Goal: Use online tool/utility

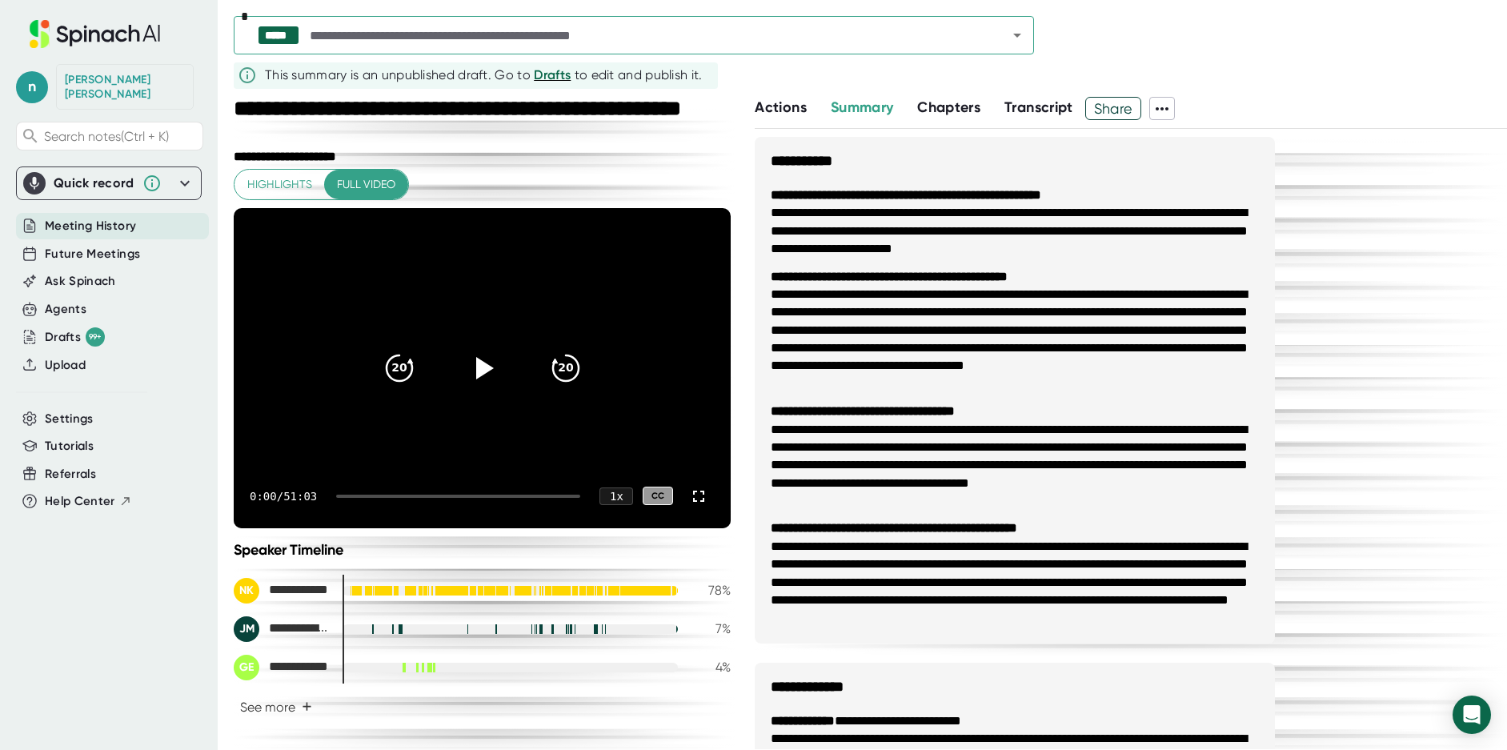
scroll to position [940, 0]
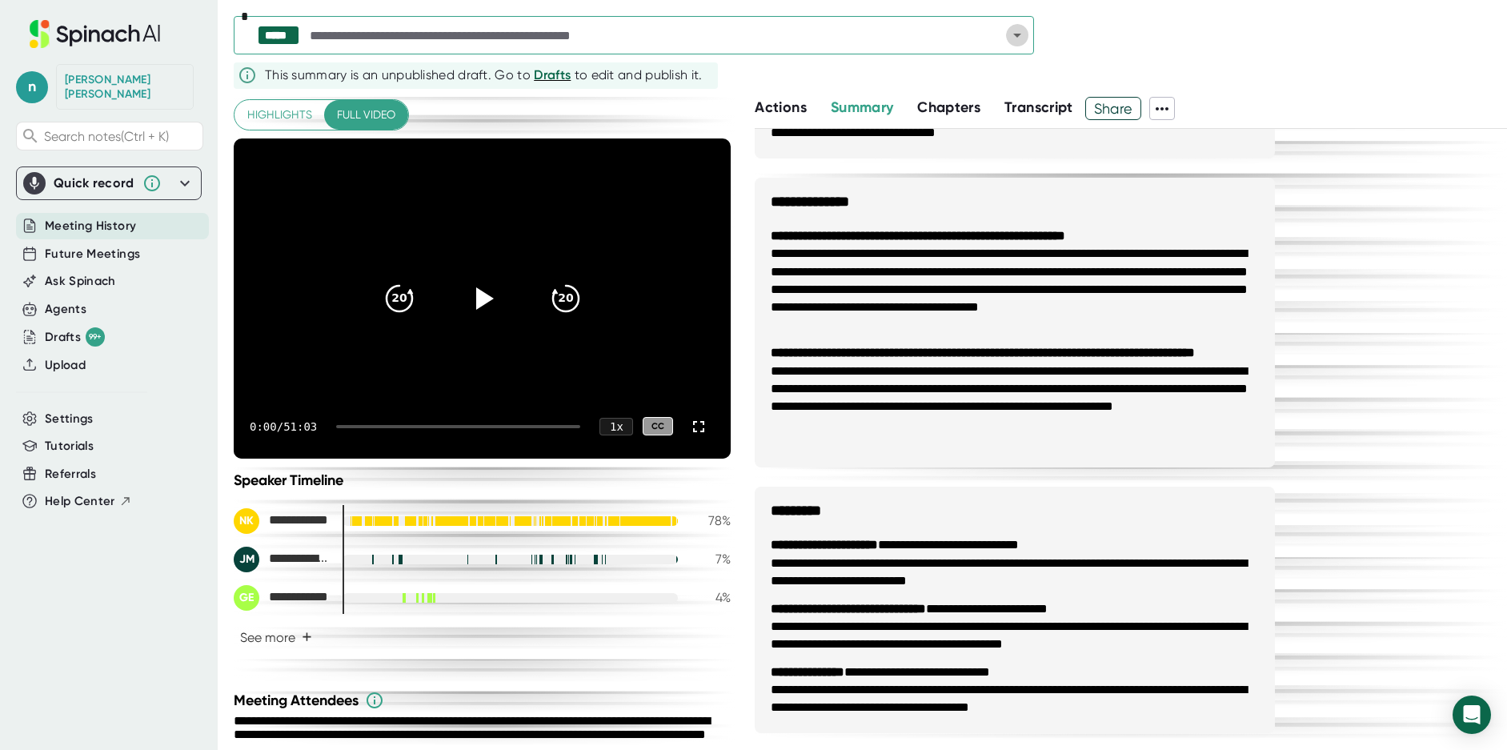
click at [1009, 33] on icon "Open" at bounding box center [1017, 35] width 19 height 19
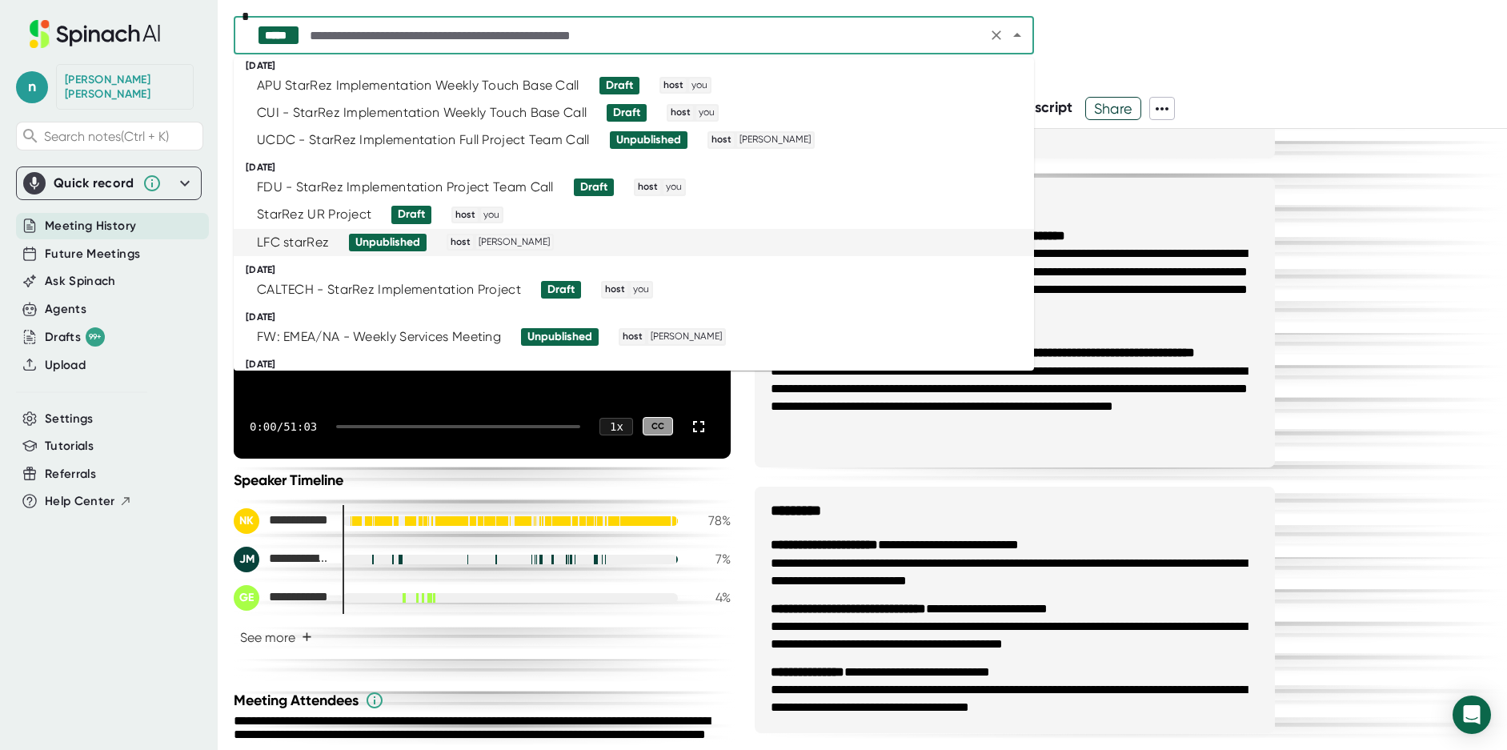
scroll to position [160, 0]
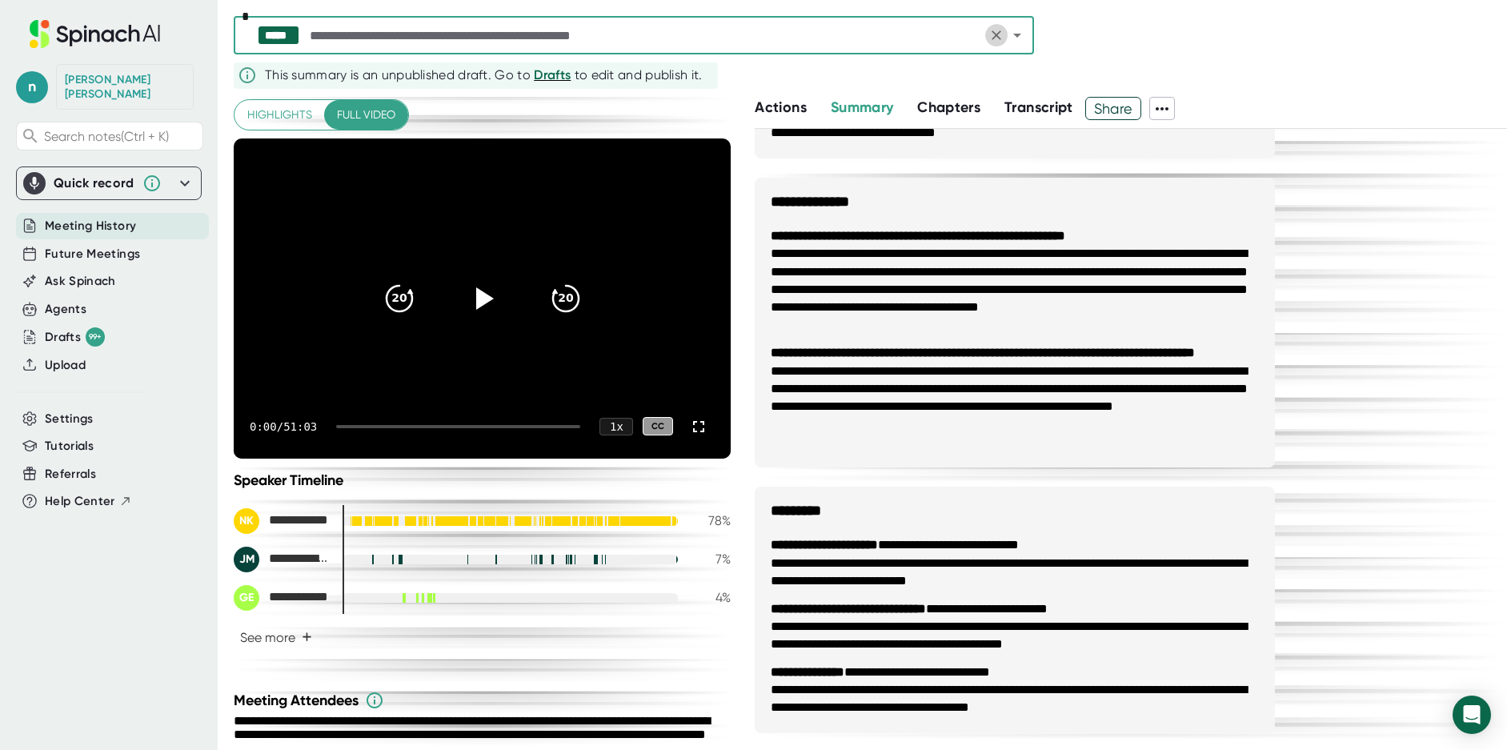
click at [998, 37] on icon "Clear" at bounding box center [997, 35] width 10 height 10
click at [1017, 33] on icon "Open" at bounding box center [1017, 35] width 19 height 19
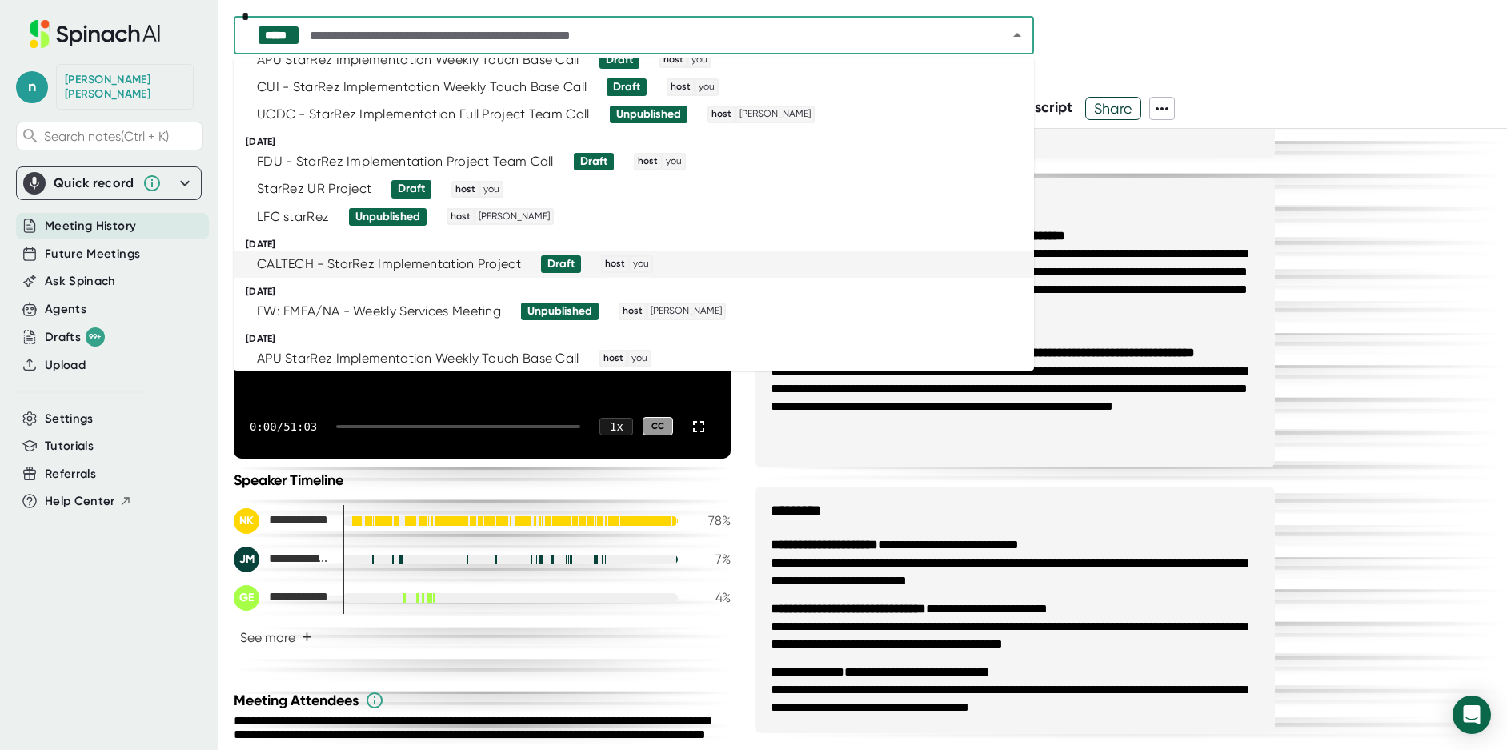
click at [308, 256] on div "CALTECH - StarRez Implementation Project" at bounding box center [389, 264] width 264 height 16
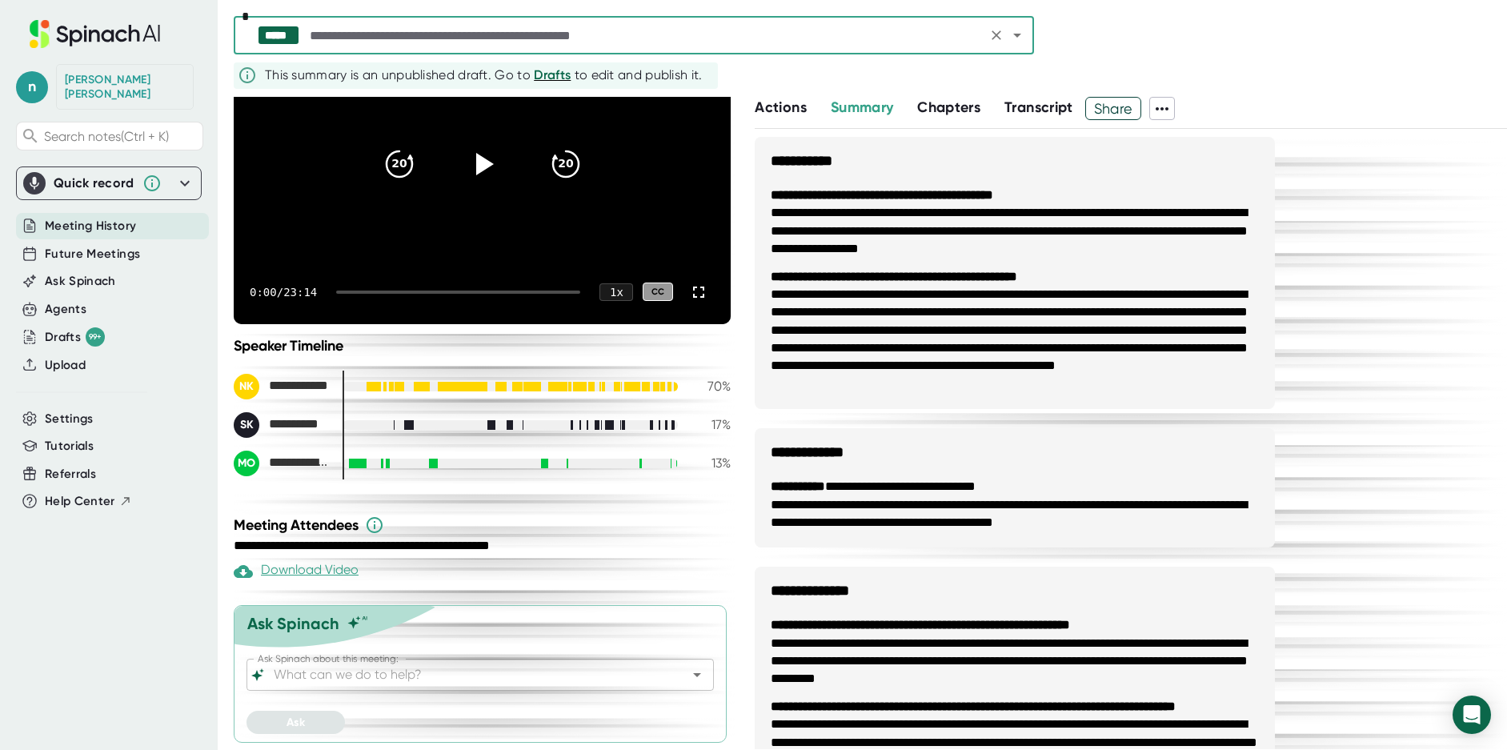
scroll to position [178, 0]
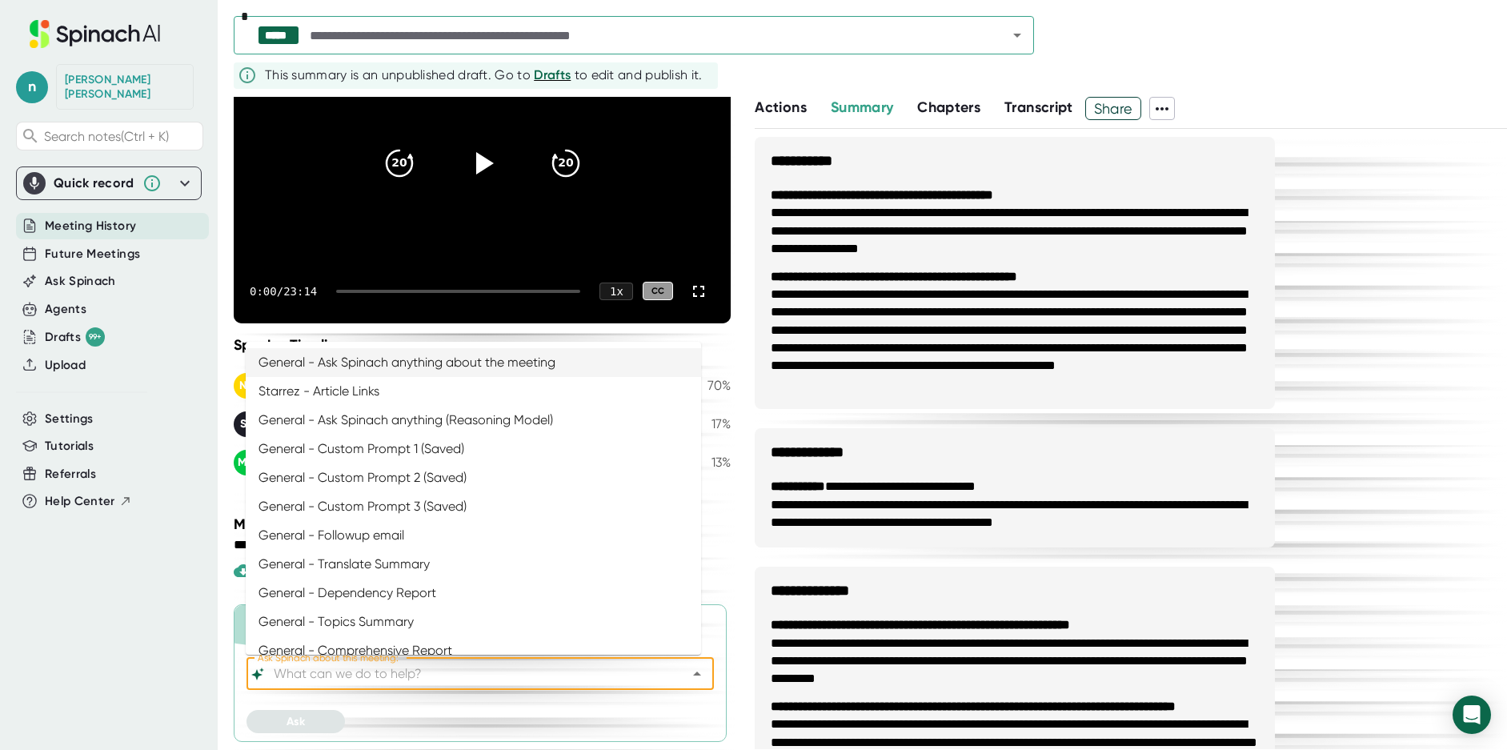
click at [392, 680] on input "Ask Spinach about this meeting:" at bounding box center [466, 674] width 391 height 22
click at [474, 360] on li "General - Ask Spinach anything about the meeting" at bounding box center [473, 362] width 455 height 29
type input "General - Ask Spinach anything about the meeting"
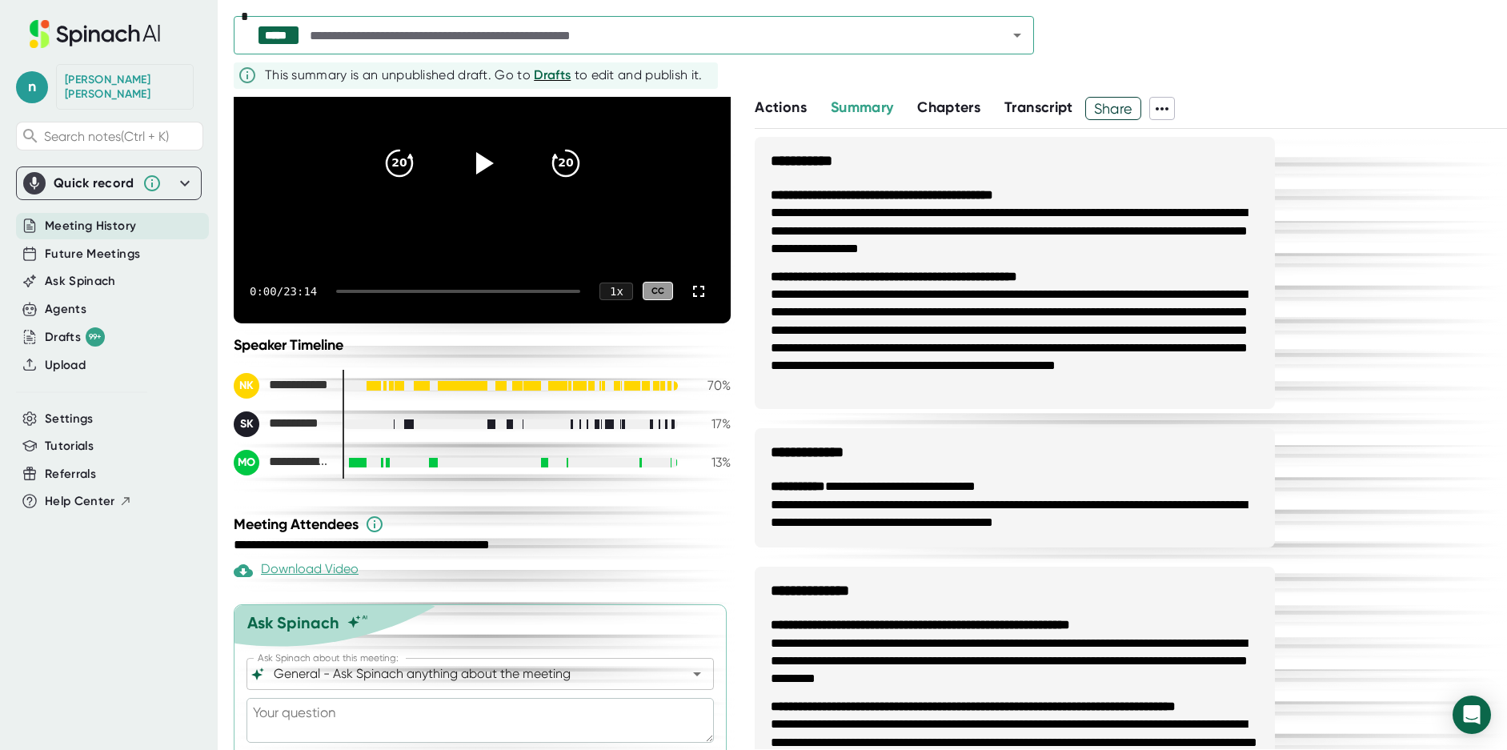
click at [399, 727] on textarea at bounding box center [480, 720] width 467 height 45
paste textarea "Summarize into call notes using the following format: Attendees: provide list o…"
type textarea "Summarize into call notes using the following format: Attendees: provide list o…"
type textarea "x"
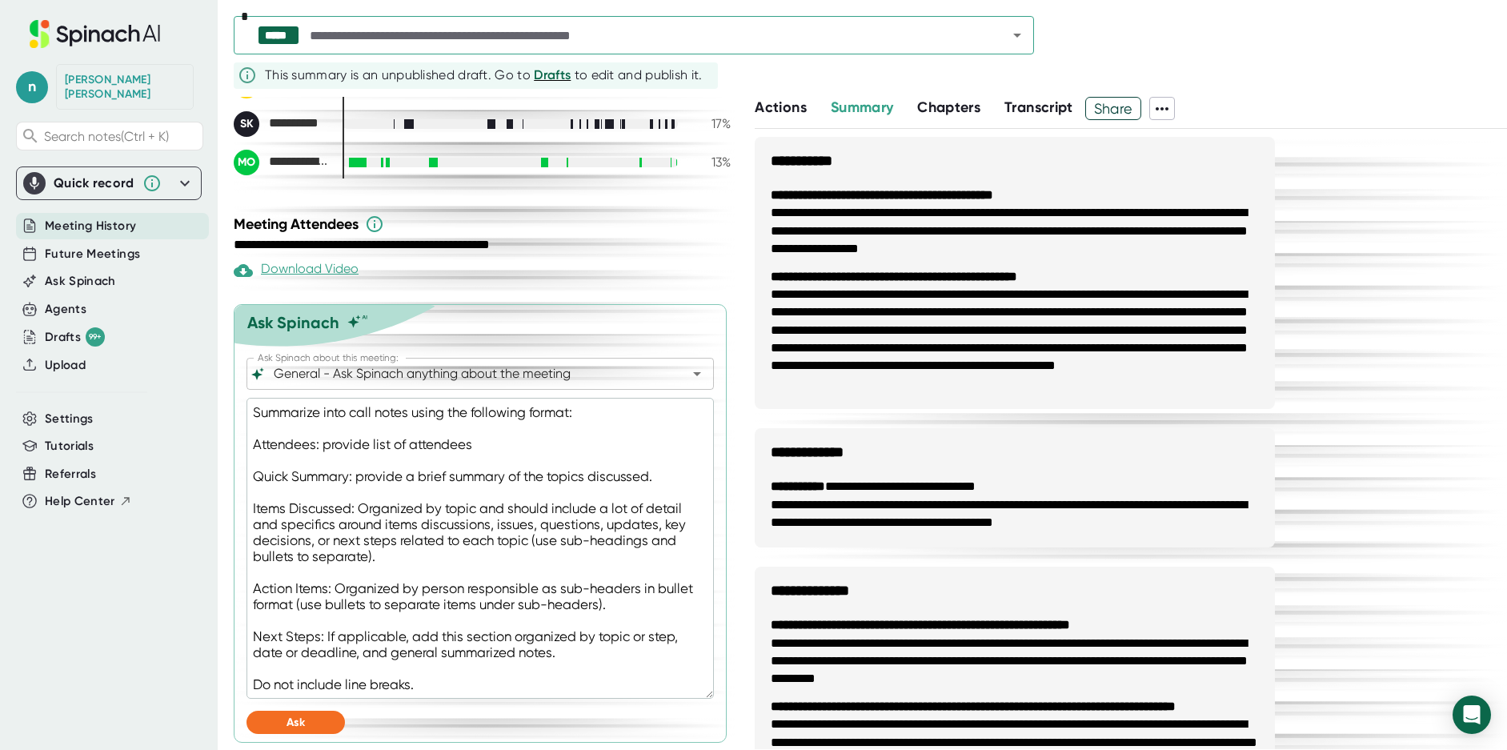
scroll to position [479, 0]
type textarea "Summarize into call notes using the following format: Attendees: provide list o…"
click at [287, 734] on div "Ask Spinach about this meeting: General - Ask Spinach anything about the meetin…" at bounding box center [480, 549] width 467 height 384
click at [266, 712] on button "Ask" at bounding box center [296, 721] width 98 height 23
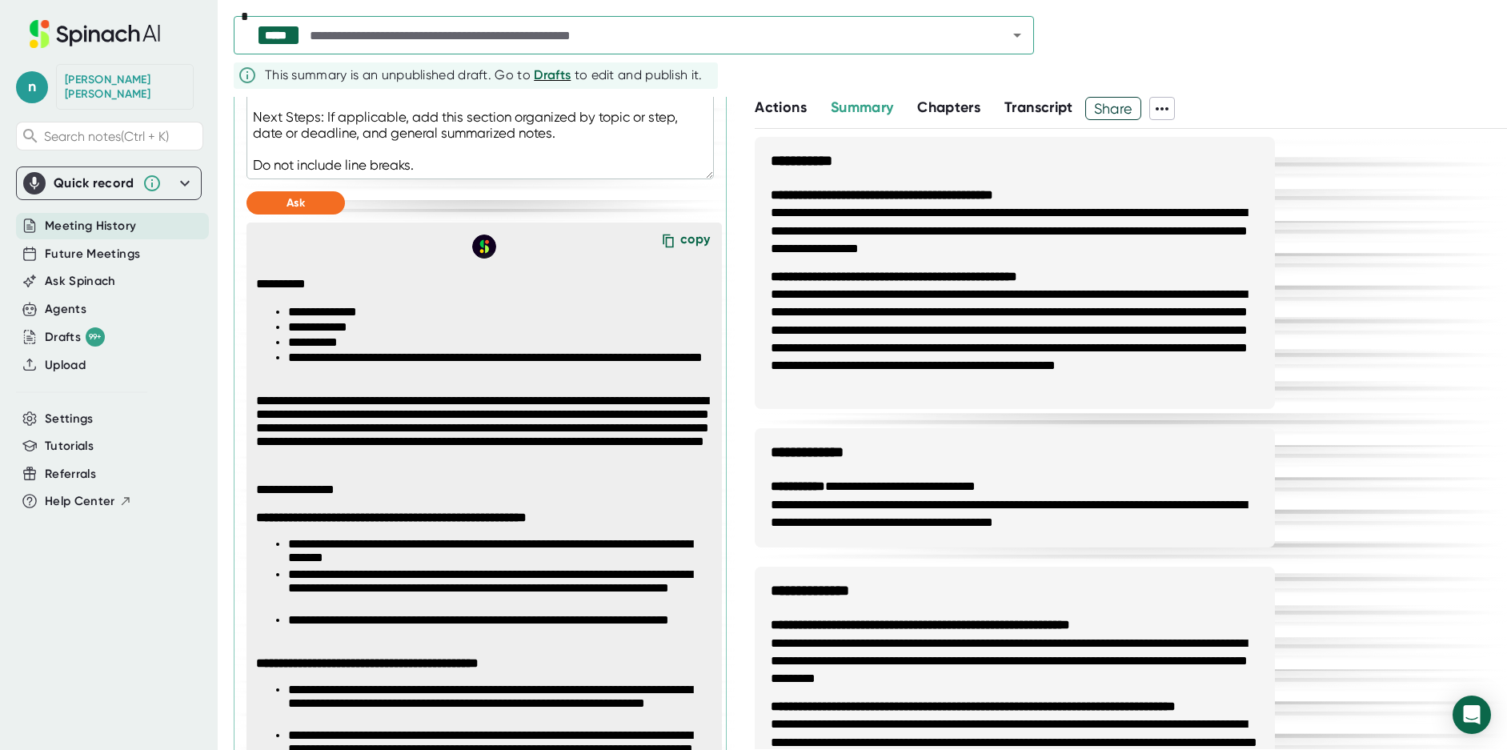
scroll to position [1120, 0]
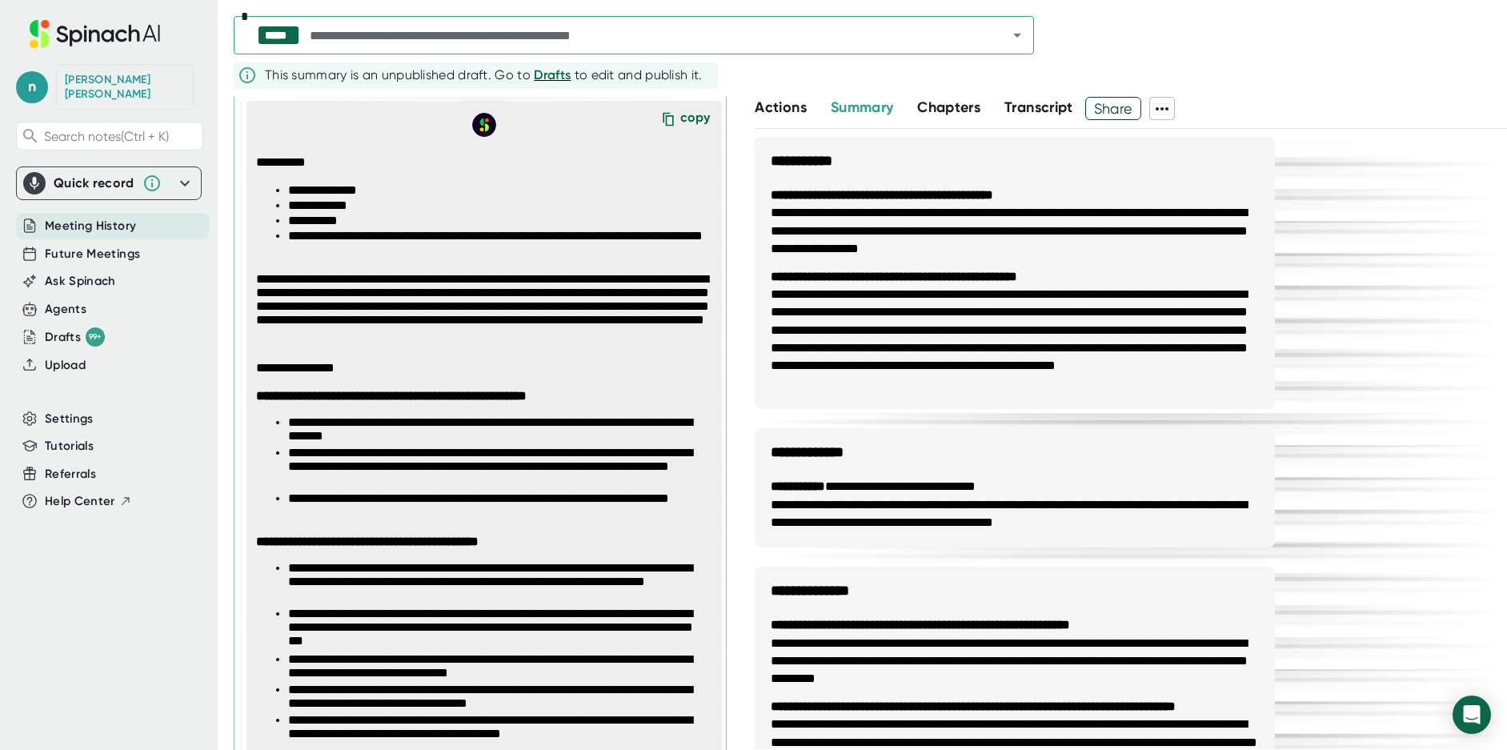
click at [680, 113] on div "copy" at bounding box center [695, 121] width 30 height 22
click at [680, 121] on div "copy" at bounding box center [695, 121] width 30 height 22
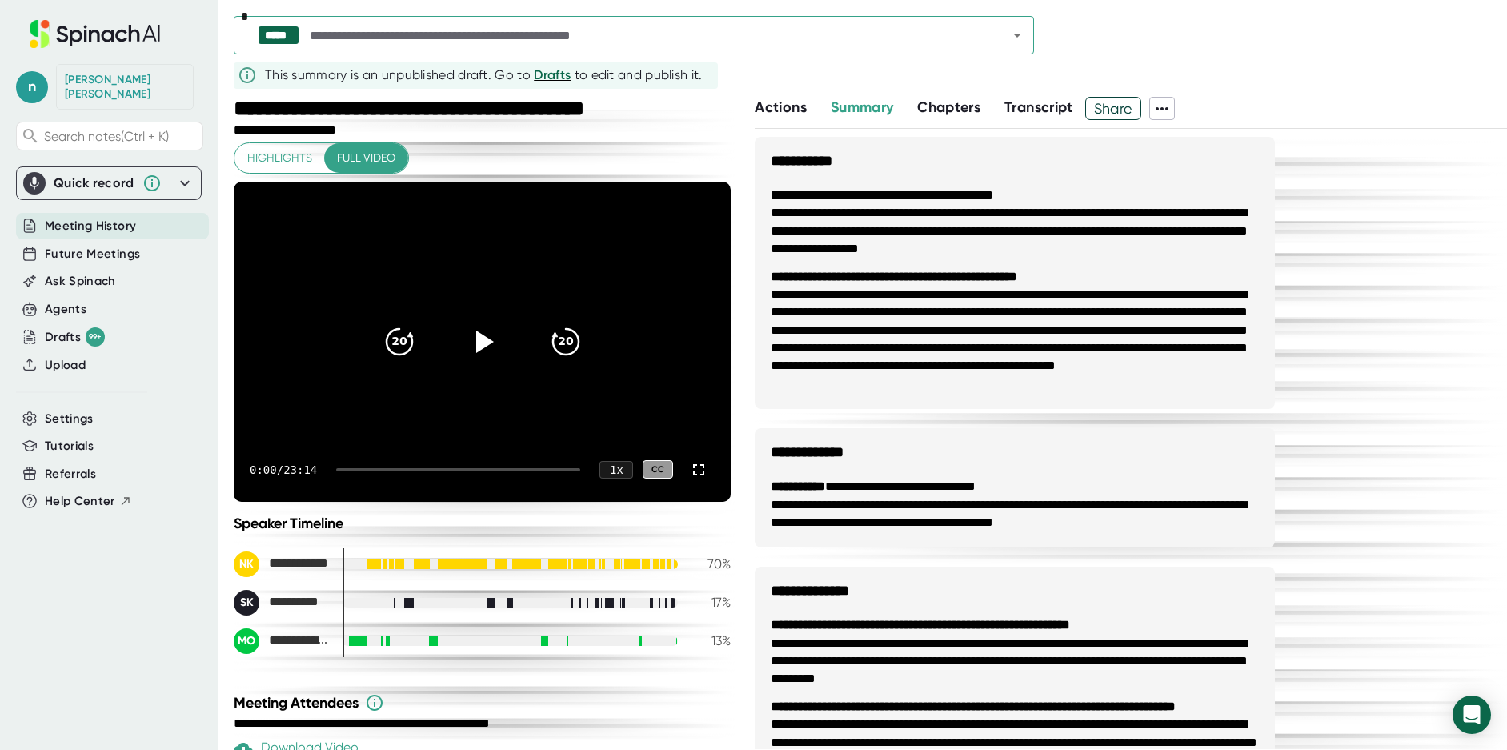
scroll to position [240, 0]
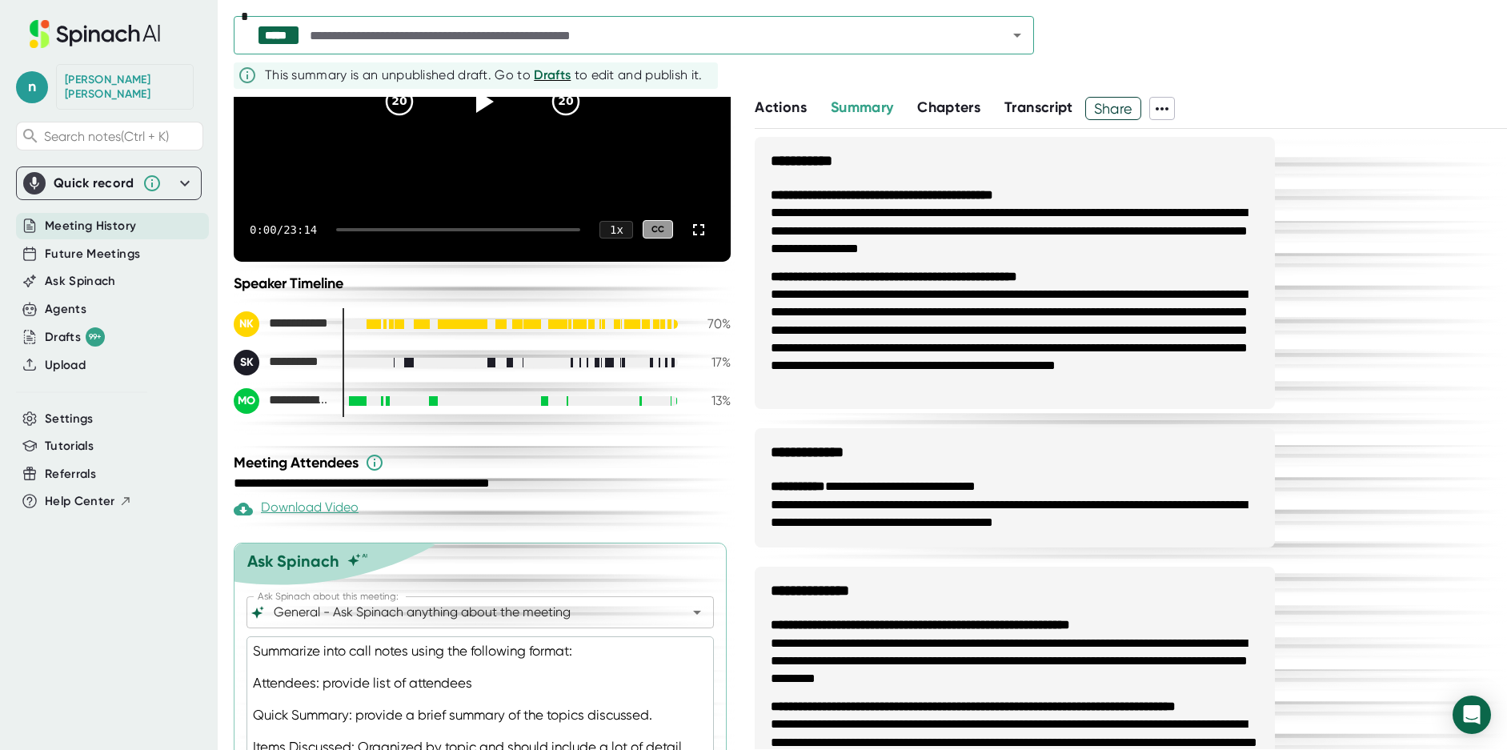
click at [319, 510] on div "Download Video" at bounding box center [296, 508] width 125 height 19
click at [239, 423] on div "**********" at bounding box center [482, 167] width 497 height 531
type textarea "x"
